Goal: Entertainment & Leisure: Consume media (video, audio)

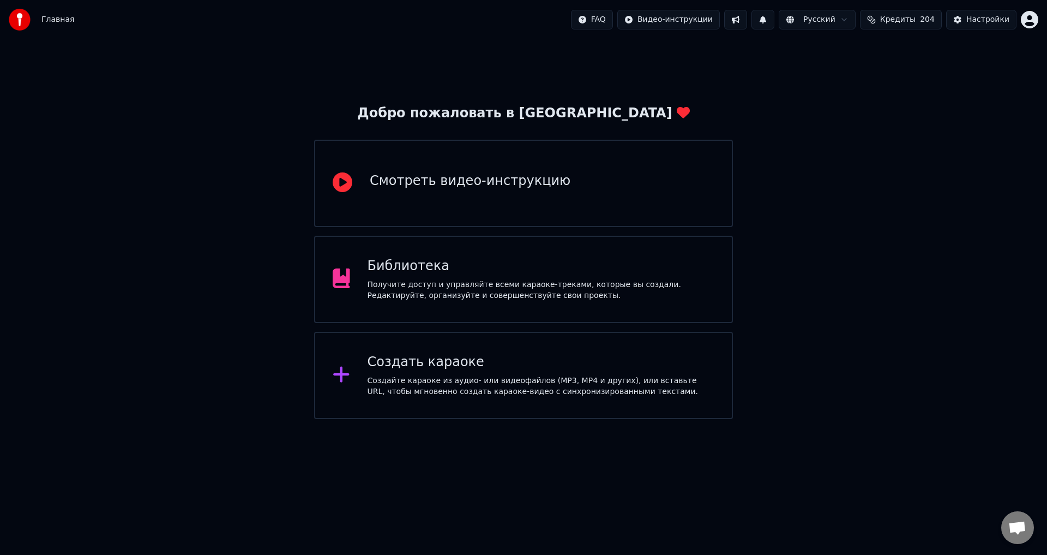
click at [537, 297] on div "Получите доступ и управляйте всеми караоке-треками, которые вы создали. Редакти…" at bounding box center [542, 290] width 348 height 22
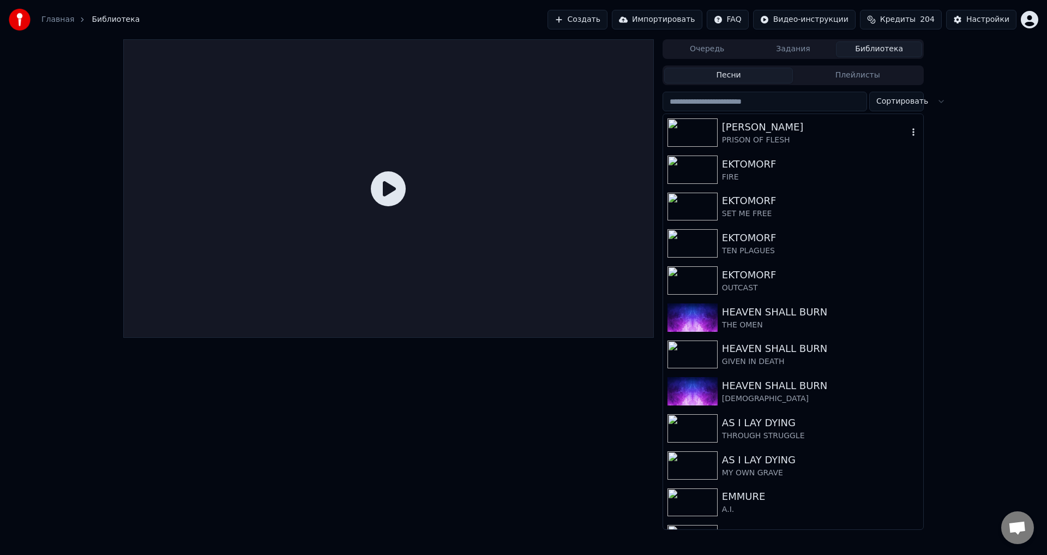
click at [773, 142] on div "PRISON OF FLESH" at bounding box center [815, 140] width 186 height 11
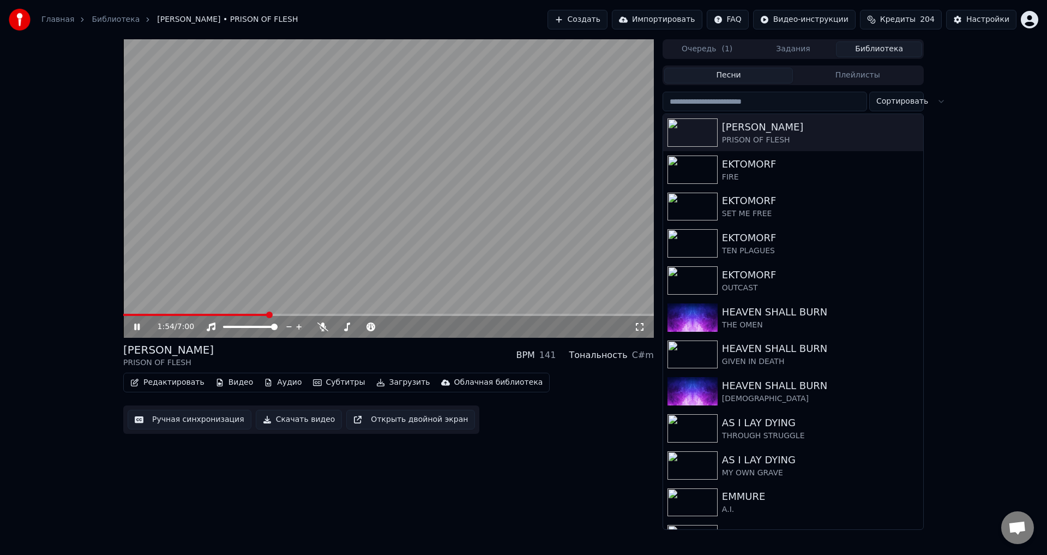
click at [404, 347] on div "[PERSON_NAME] PRISON OF FLESH BPM 141 Тональность C#m" at bounding box center [388, 355] width 531 height 26
click at [385, 355] on div "[PERSON_NAME] PRISON OF FLESH BPM 141 Тональность C#m" at bounding box center [388, 355] width 531 height 26
click at [579, 315] on span at bounding box center [388, 315] width 531 height 2
click at [366, 354] on div "[PERSON_NAME] PRISON OF FLESH BPM 141 Тональность C#m" at bounding box center [388, 355] width 531 height 26
click at [769, 163] on div "EKTOMORF" at bounding box center [815, 164] width 186 height 15
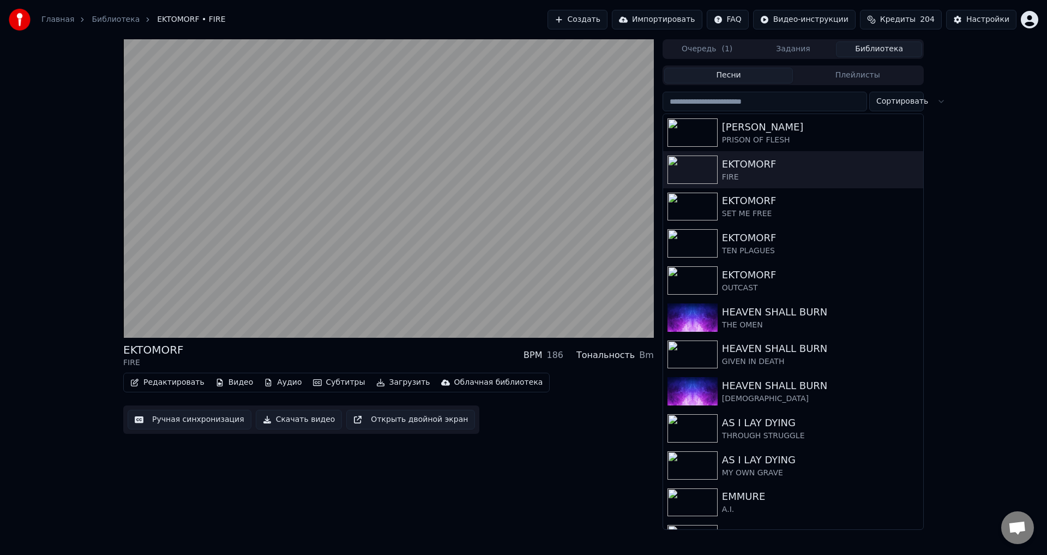
click at [403, 352] on div "EKTOMORF FIRE BPM 186 Тональность Bm" at bounding box center [388, 355] width 531 height 26
